Goal: Navigation & Orientation: Find specific page/section

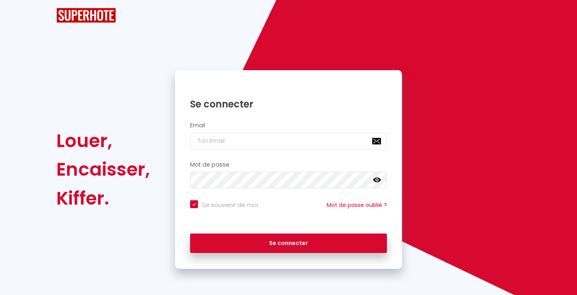
checkbox input "true"
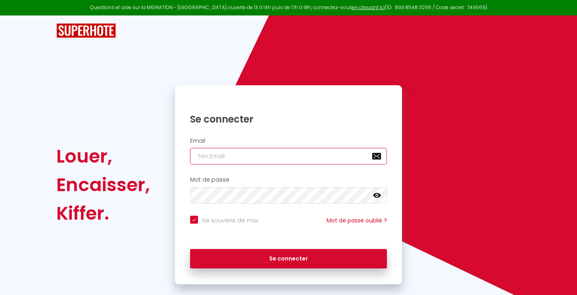
click at [244, 156] on input "email" at bounding box center [288, 156] width 197 height 17
type input "e"
checkbox input "true"
type input "el"
checkbox input "true"
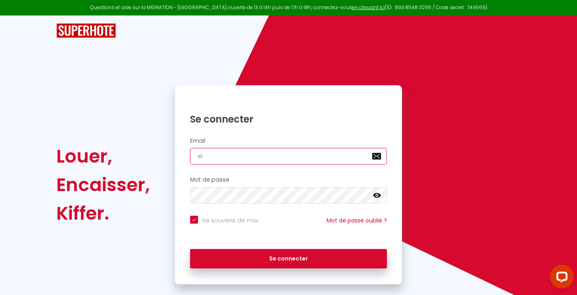
type input "els"
checkbox input "true"
type input "[PERSON_NAME]"
checkbox input "true"
type input "elsae"
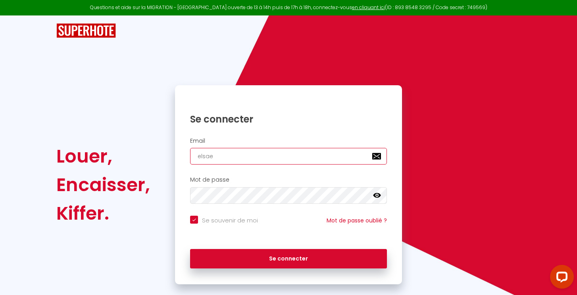
checkbox input "true"
type input "elsaet"
checkbox input "true"
type input "elsaets"
checkbox input "true"
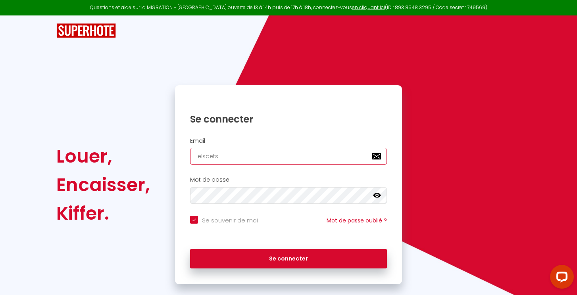
type input "elsaetse"
checkbox input "true"
type input "elsaetses"
checkbox input "true"
type input "elsaetsesf"
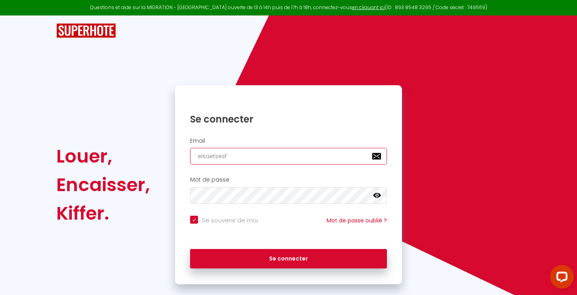
checkbox input "true"
type input "elsaetsesfr"
checkbox input "true"
type input "elsaetsesfre"
checkbox input "true"
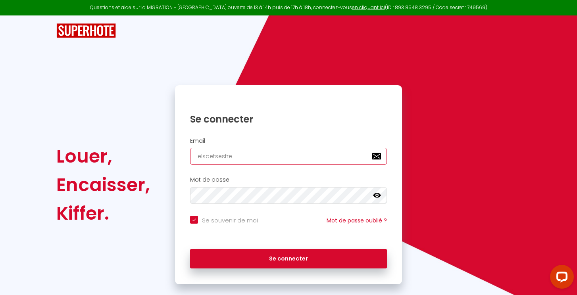
type input "elsaetsesfrer"
checkbox input "true"
type input "elsaetsesfrere"
checkbox input "true"
type input "elsaetsesfreres"
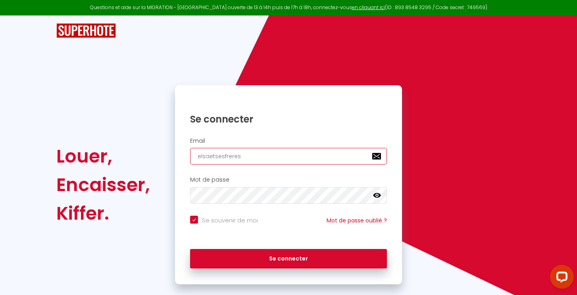
checkbox input "true"
type input "elsaetsesfreres@"
checkbox input "true"
type input "elsaetsesfreres@g"
checkbox input "true"
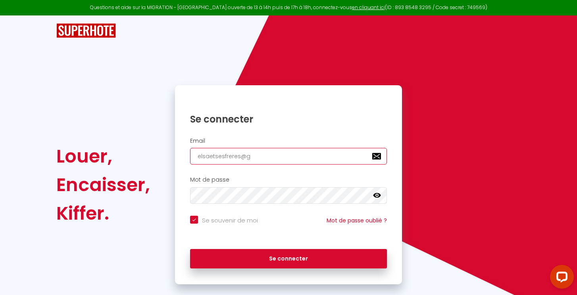
type input "elsaetsesfreres@gm"
checkbox input "true"
type input "elsaetsesfreres@gma"
checkbox input "true"
type input "elsaetsesfreres@gmai"
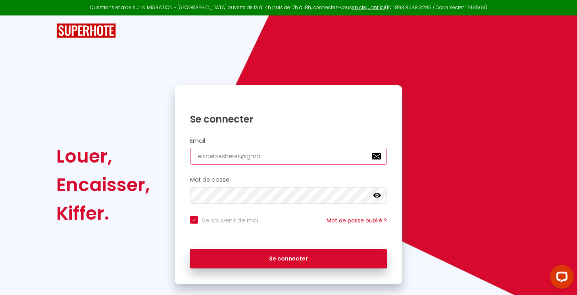
checkbox input "true"
type input "[EMAIL_ADDRESS]"
checkbox input "true"
type input "[EMAIL_ADDRESS]."
checkbox input "true"
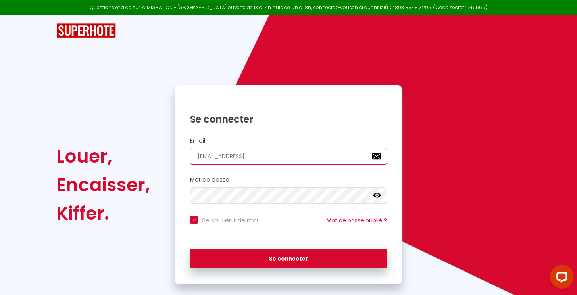
type input "elsaetsesfreres@gmail.c"
checkbox input "true"
type input "[EMAIL_ADDRESS][DOMAIN_NAME]"
checkbox input "true"
type input "[EMAIL_ADDRESS][DOMAIN_NAME]"
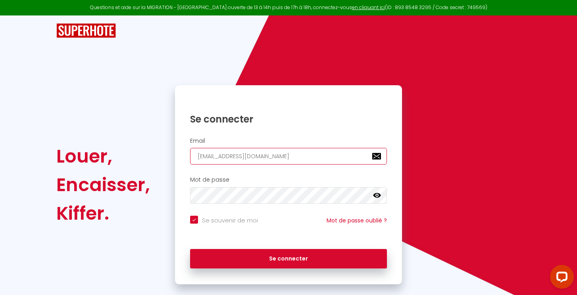
checkbox input "true"
type input "[EMAIL_ADDRESS][DOMAIN_NAME]"
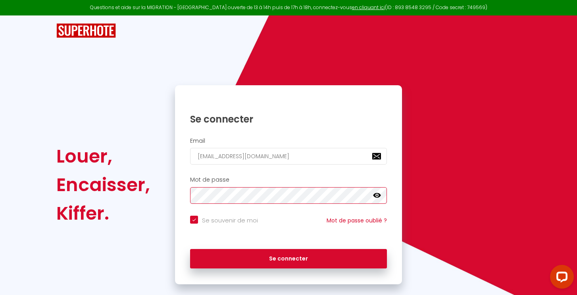
click at [190, 249] on button "Se connecter" at bounding box center [288, 259] width 197 height 20
checkbox input "true"
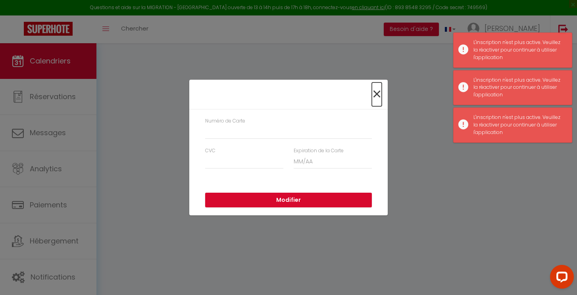
click at [377, 92] on span "×" at bounding box center [377, 95] width 10 height 24
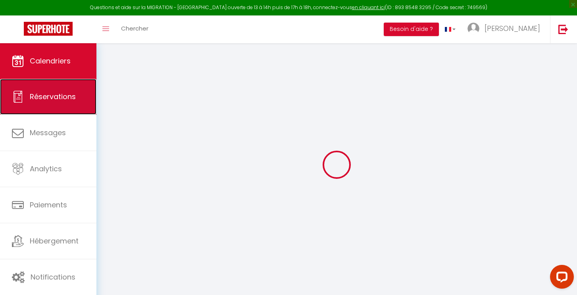
click at [52, 104] on link "Réservations" at bounding box center [48, 97] width 96 height 36
